Goal: Task Accomplishment & Management: Manage account settings

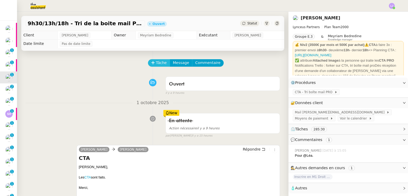
click at [156, 61] on span "Tâche" at bounding box center [161, 63] width 11 height 6
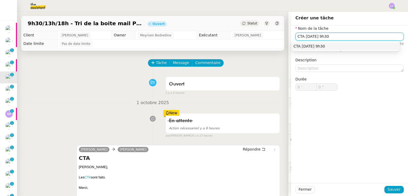
type input "CTA [DATE] 9h30"
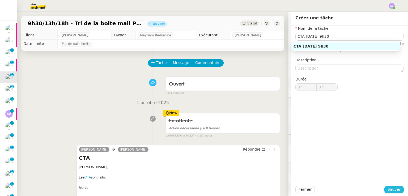
click at [393, 189] on span "Sauver" at bounding box center [393, 189] width 13 height 6
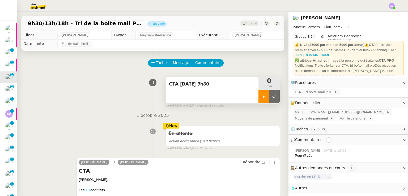
click at [258, 94] on div at bounding box center [263, 96] width 11 height 13
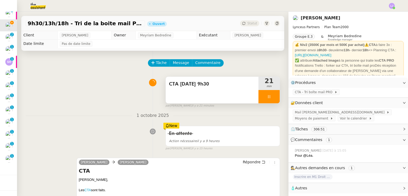
click at [258, 99] on div at bounding box center [268, 96] width 21 height 13
click at [258, 93] on div at bounding box center [263, 96] width 11 height 13
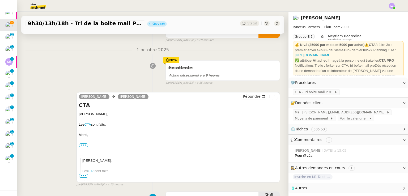
scroll to position [67, 0]
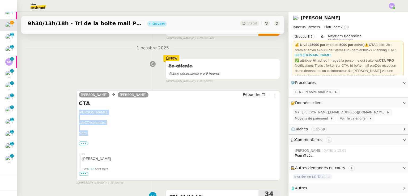
drag, startPoint x: 93, startPoint y: 132, endPoint x: 75, endPoint y: 113, distance: 26.1
click at [76, 113] on div "[PERSON_NAME] [PERSON_NAME] Répondre CTA [PERSON_NAME], Les CTA sont faits. [GE…" at bounding box center [177, 135] width 203 height 90
copy div "[PERSON_NAME], Les CTA sont faits. [GEOGRAPHIC_DATA],"
click at [247, 95] on span "Répondre" at bounding box center [252, 94] width 18 height 5
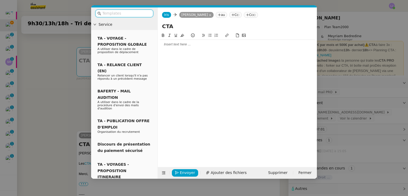
click at [213, 44] on div at bounding box center [237, 44] width 155 height 5
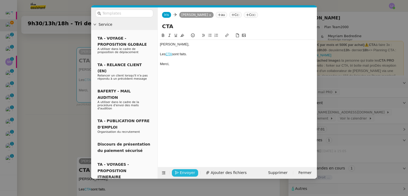
click at [187, 172] on span "Envoyer" at bounding box center [187, 173] width 15 height 6
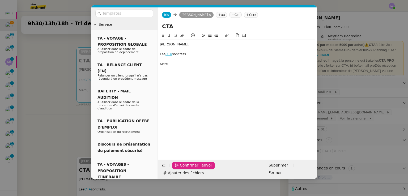
click at [187, 168] on span "Confirmer l'envoi" at bounding box center [196, 165] width 32 height 6
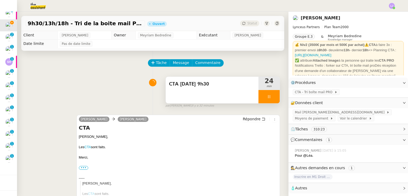
click at [267, 98] on div at bounding box center [268, 96] width 21 height 13
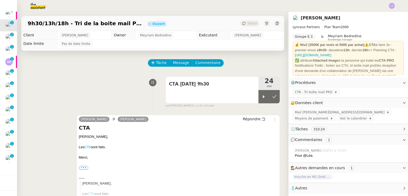
click at [259, 68] on div "Tâche Message Commentaire" at bounding box center [213, 65] width 131 height 13
click at [272, 99] on icon at bounding box center [274, 97] width 4 height 4
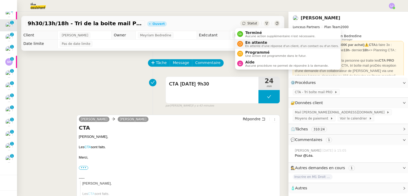
click at [255, 43] on span "En attente" at bounding box center [291, 42] width 93 height 4
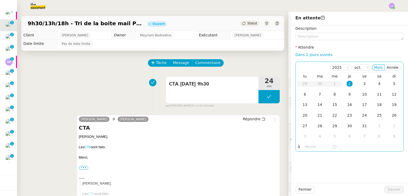
click at [347, 84] on div "2" at bounding box center [350, 84] width 6 height 6
click at [305, 146] on input "text" at bounding box center [318, 147] width 27 height 6
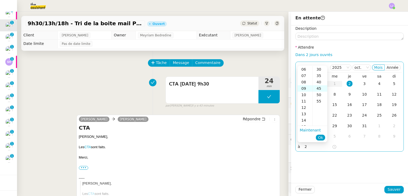
scroll to position [57, 0]
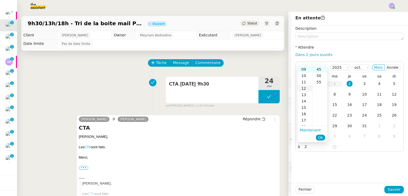
click at [306, 89] on div "12" at bounding box center [304, 88] width 15 height 6
click at [320, 86] on div "30" at bounding box center [320, 87] width 15 height 6
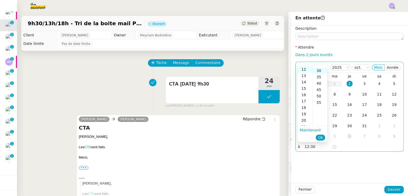
scroll to position [38, 0]
click at [321, 136] on span "Ok" at bounding box center [320, 137] width 5 height 5
type input "12:30"
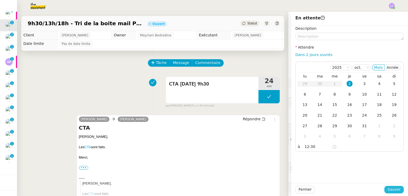
click at [391, 191] on span "Sauver" at bounding box center [393, 189] width 13 height 6
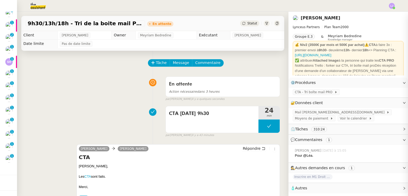
scroll to position [42, 0]
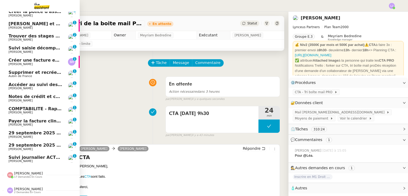
click at [40, 111] on span "[PERSON_NAME]" at bounding box center [35, 112] width 54 height 3
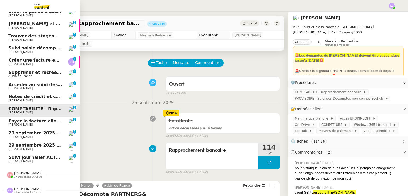
click at [33, 99] on span "[PERSON_NAME]" at bounding box center [35, 100] width 54 height 3
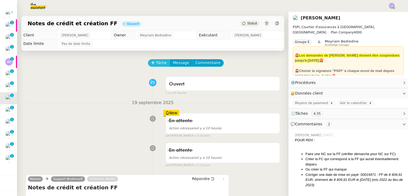
click at [159, 60] on span "Tâche" at bounding box center [161, 63] width 11 height 6
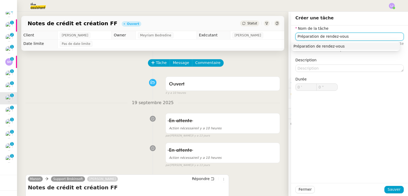
type input "Préparation de rendez-vous"
click at [391, 195] on div "Fermer Sauver" at bounding box center [349, 189] width 117 height 13
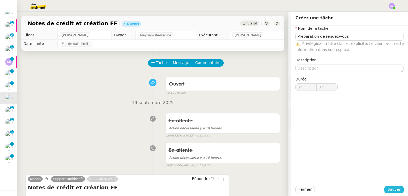
click at [388, 190] on span "Sauver" at bounding box center [393, 189] width 13 height 6
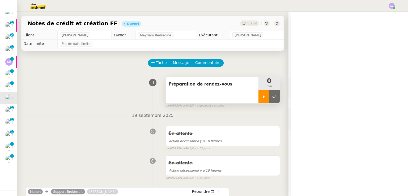
click at [262, 96] on icon at bounding box center [264, 97] width 4 height 4
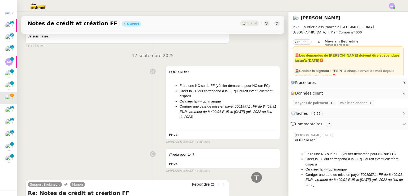
scroll to position [490, 0]
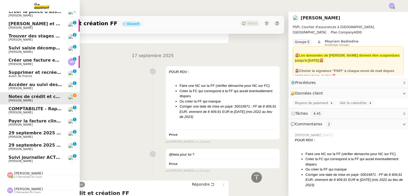
click at [34, 107] on span "COMPTABILITE - Rapprochement bancaire - [DATE]" at bounding box center [68, 108] width 121 height 5
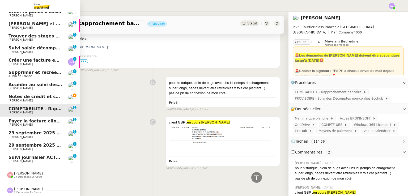
scroll to position [206, 0]
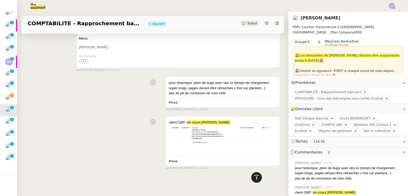
click at [253, 178] on icon at bounding box center [256, 177] width 6 height 6
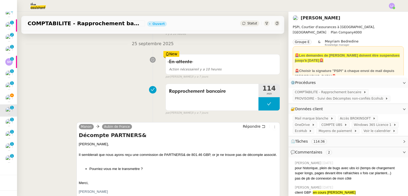
scroll to position [0, 0]
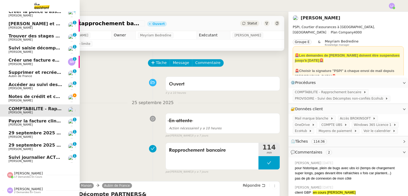
click at [62, 83] on link "Accéder au suivi des sinistres OPAL [PERSON_NAME] 0 1 2 3 4 5 6 7 8 9" at bounding box center [40, 86] width 80 height 12
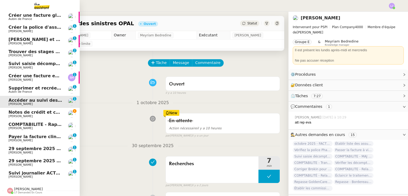
scroll to position [26, 0]
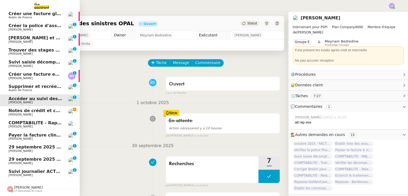
click at [63, 109] on link "Notes de crédit et création FF [PERSON_NAME]" at bounding box center [40, 112] width 80 height 12
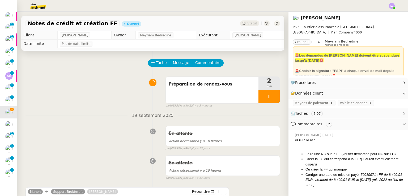
click at [46, 9] on img at bounding box center [33, 6] width 41 height 12
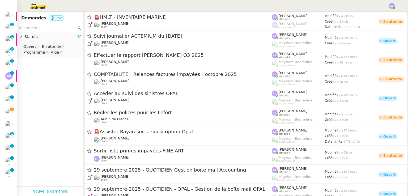
click at [46, 27] on input "text" at bounding box center [48, 28] width 58 height 6
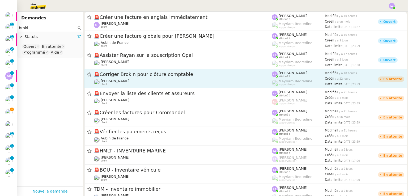
type input "broki"
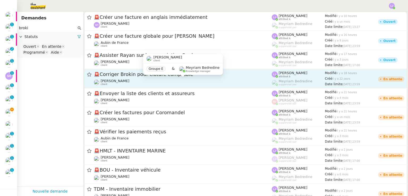
click at [165, 83] on div "[PERSON_NAME] client" at bounding box center [183, 82] width 178 height 7
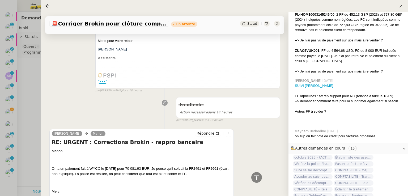
scroll to position [858, 0]
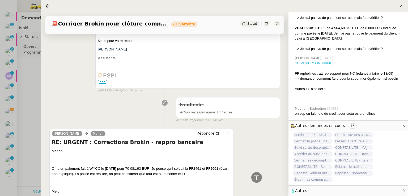
click at [307, 61] on link "SUIVI [PERSON_NAME]" at bounding box center [314, 63] width 38 height 4
click at [0, 118] on div at bounding box center [204, 98] width 408 height 196
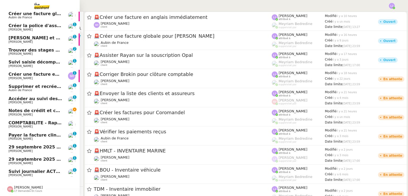
click at [5, 116] on link "Notes de crédit et création FF [PERSON_NAME]" at bounding box center [40, 112] width 80 height 12
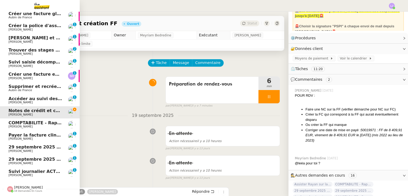
scroll to position [42, 0]
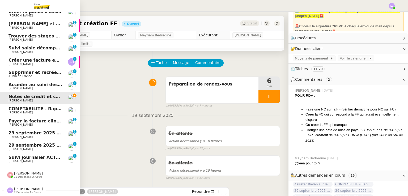
click at [30, 176] on span "18 demandes en cours" at bounding box center [28, 177] width 28 height 3
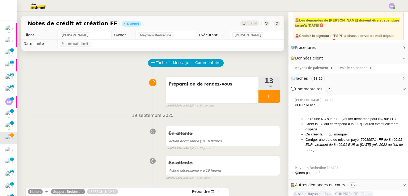
scroll to position [36, 0]
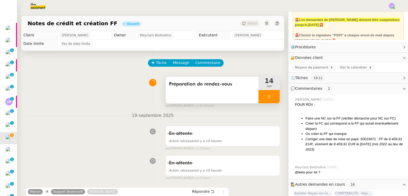
click at [207, 92] on div "Préparation de rendez-vous" at bounding box center [212, 90] width 93 height 27
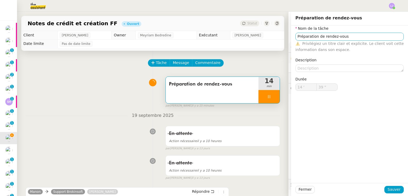
type input "40 ""
click at [328, 35] on input "Préparation de rendez-vous" at bounding box center [349, 37] width 108 height 8
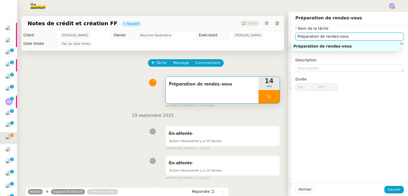
click at [328, 35] on input "Préparation de rendez-vous" at bounding box center [349, 37] width 108 height 8
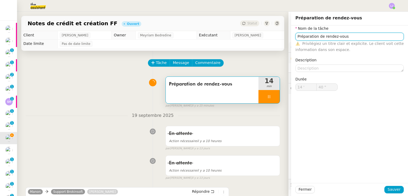
type input "R"
type input "41 ""
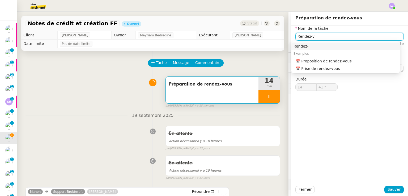
type input "Rendez-vo"
type input "42 ""
type input "Rendez-vous"
type input "43 ""
type input "Rendez-vous"
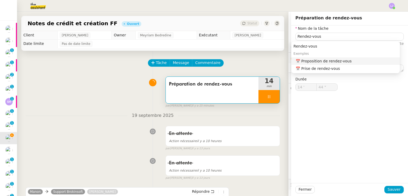
click at [395, 194] on div "Fermer Sauver" at bounding box center [349, 189] width 117 height 13
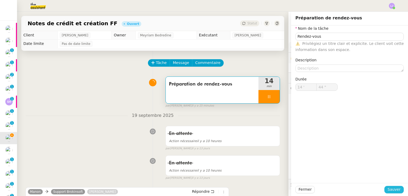
click at [394, 190] on span "Sauver" at bounding box center [393, 189] width 13 height 6
type input "45 ""
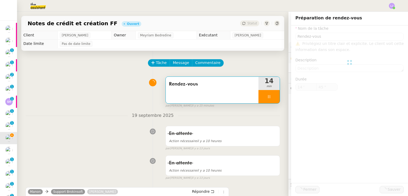
type input "Rendez-vous"
type input "14 '"
type input "45 ""
